Goal: Task Accomplishment & Management: Complete application form

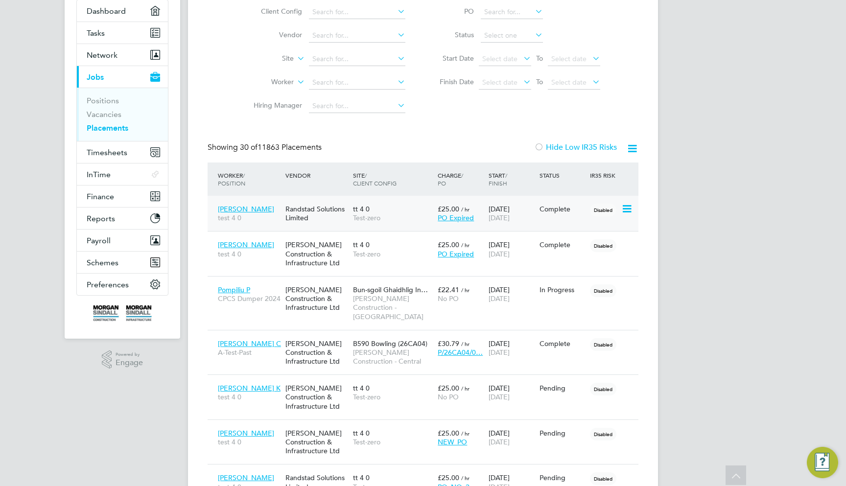
click at [404, 214] on span "Test-zero" at bounding box center [393, 217] width 80 height 9
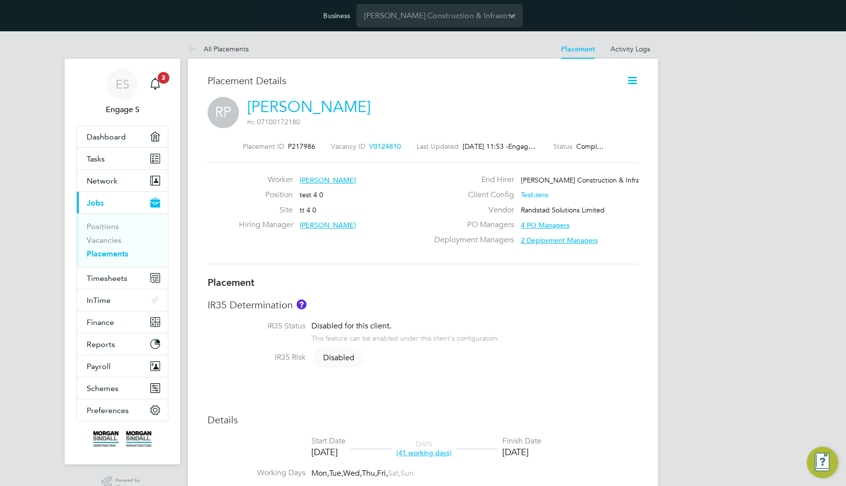
click at [0, 0] on div at bounding box center [0, 0] width 0 height 0
type input "[PERSON_NAME]"
type input "[DATE]"
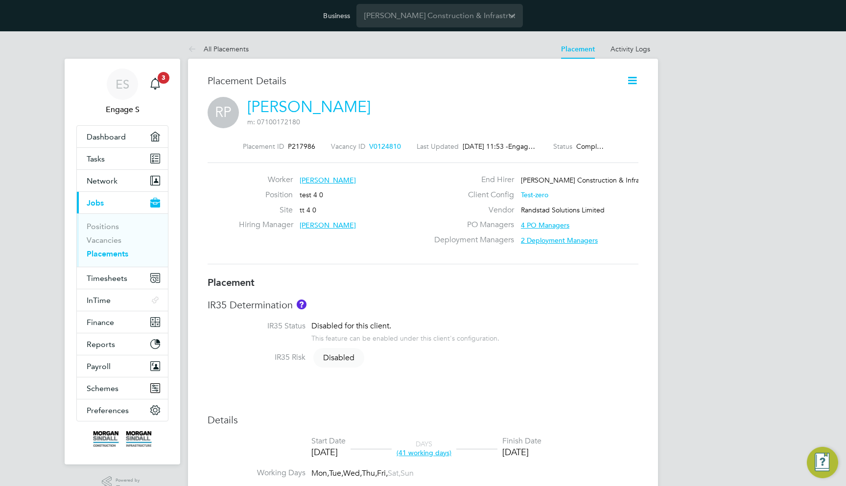
type input "08:00"
type input "18:00"
